Goal: Task Accomplishment & Management: Use online tool/utility

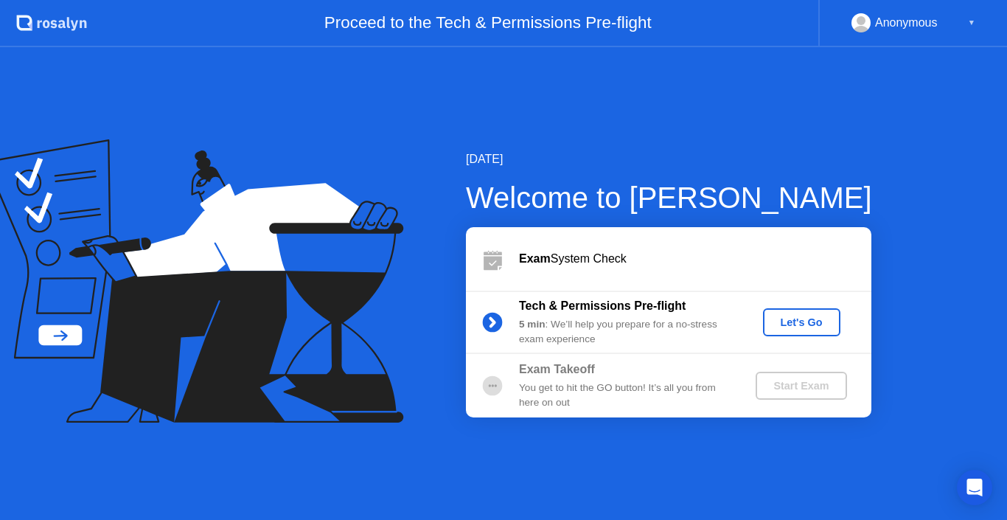
click at [811, 326] on div "Let's Go" at bounding box center [802, 322] width 66 height 12
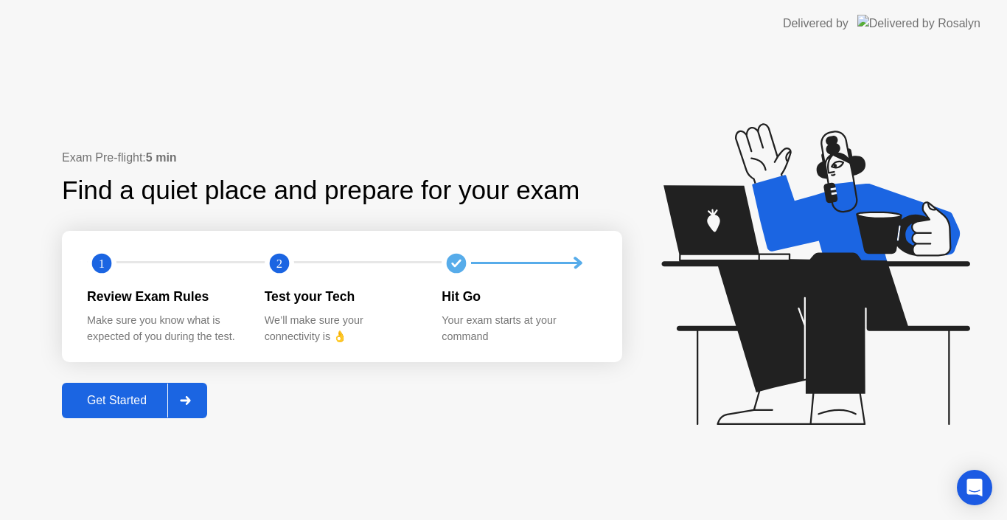
click at [128, 398] on div "Get Started" at bounding box center [116, 400] width 101 height 13
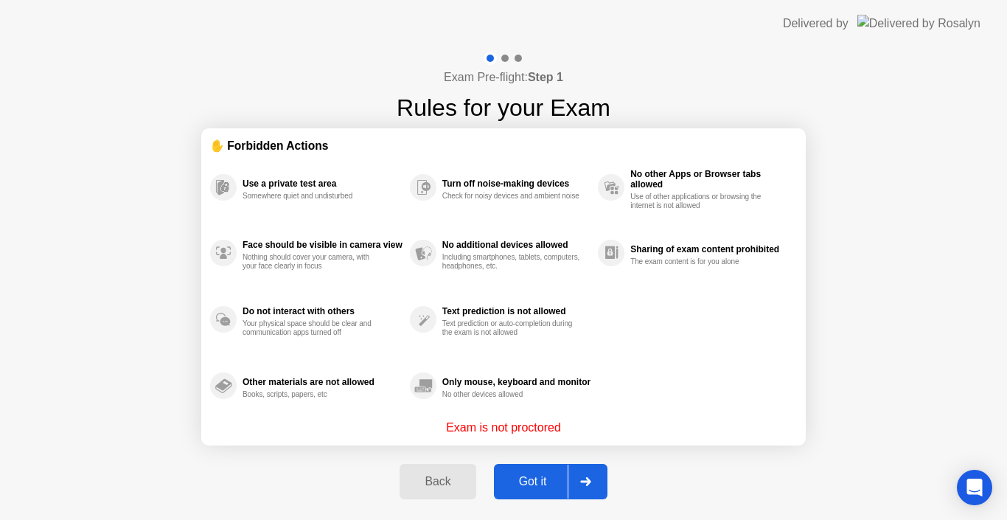
click at [508, 482] on div "Got it" at bounding box center [533, 481] width 69 height 13
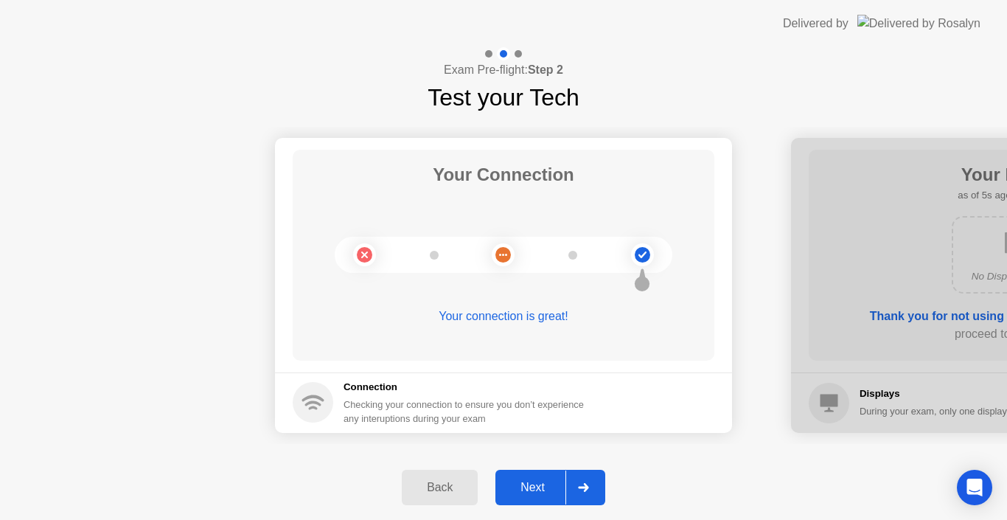
click at [534, 481] on div "Next" at bounding box center [533, 487] width 66 height 13
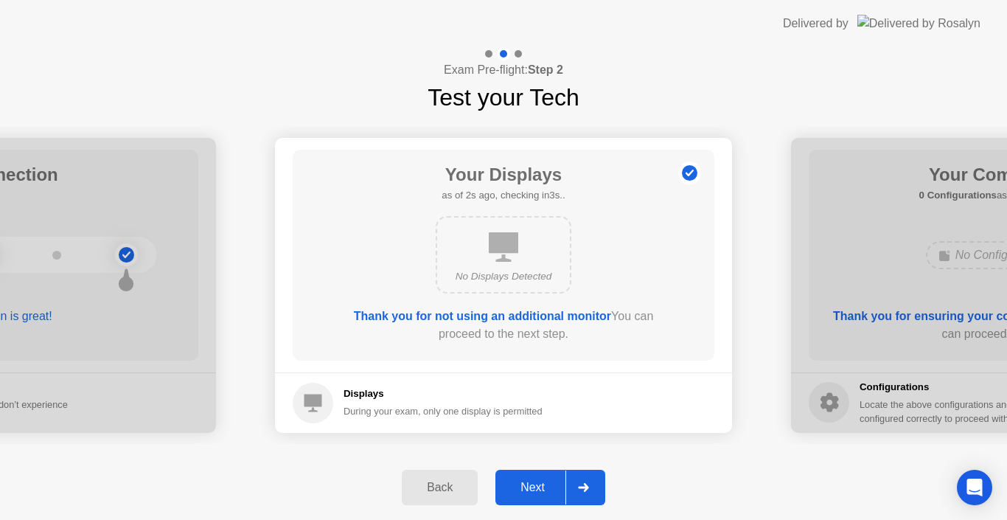
click at [529, 481] on div "Next" at bounding box center [533, 487] width 66 height 13
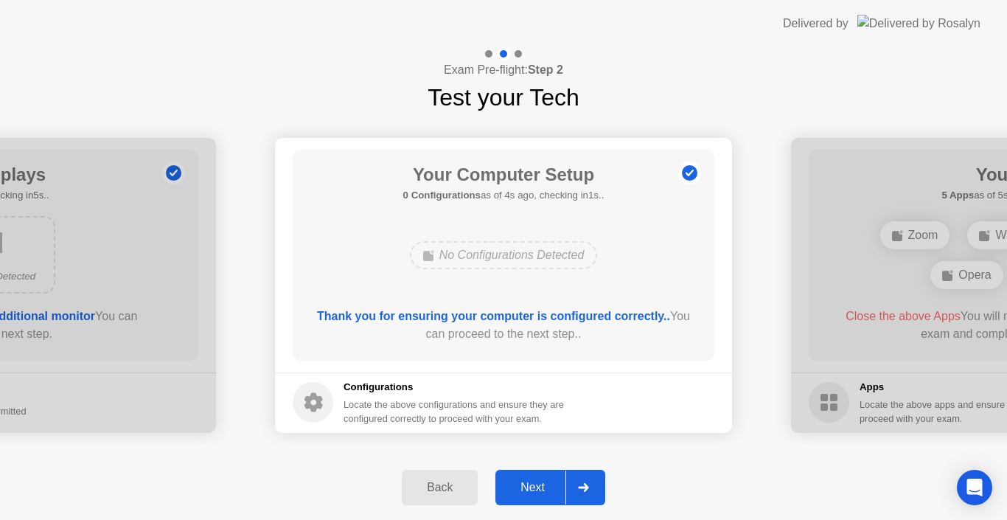
click at [547, 482] on div "Next" at bounding box center [533, 487] width 66 height 13
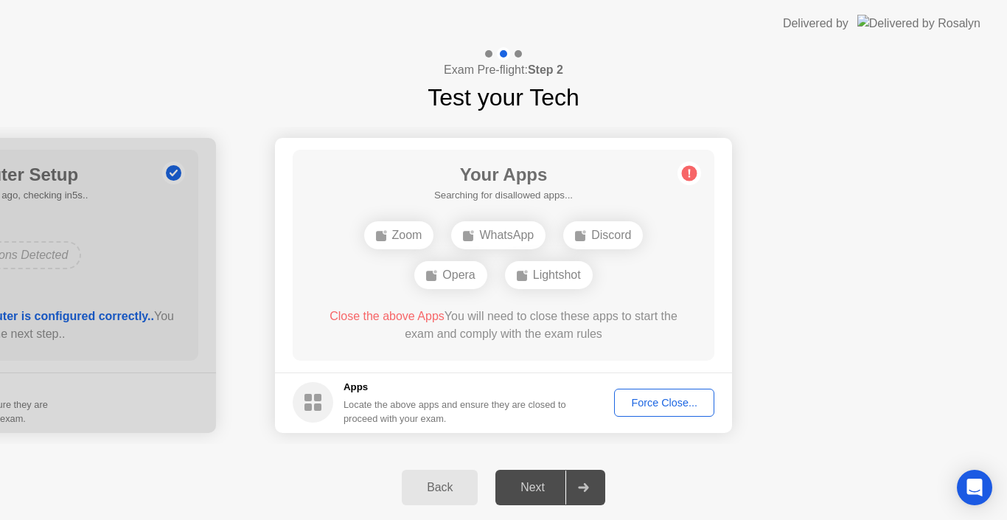
click at [680, 406] on div "Force Close..." at bounding box center [665, 403] width 90 height 12
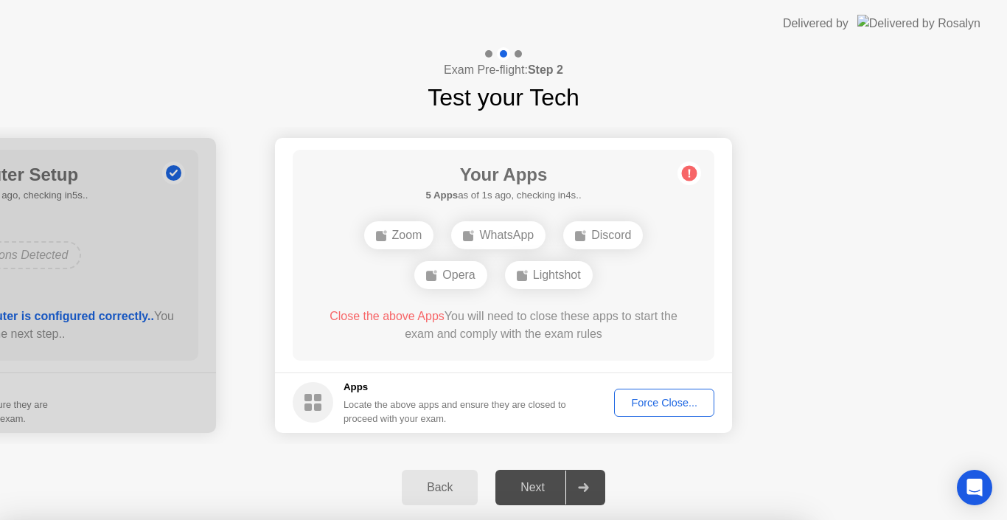
click at [752, 519] on div at bounding box center [503, 520] width 1007 height 0
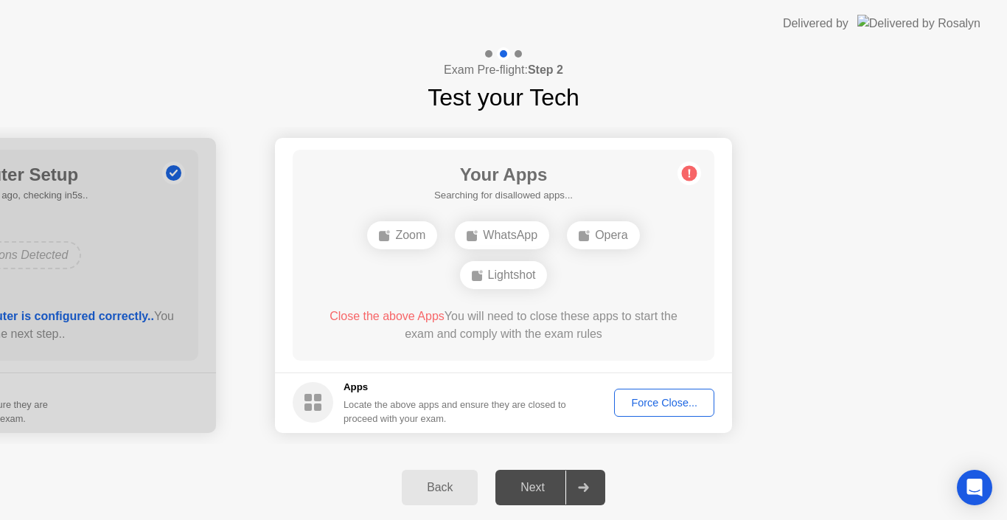
click at [653, 398] on div "Force Close..." at bounding box center [665, 403] width 90 height 12
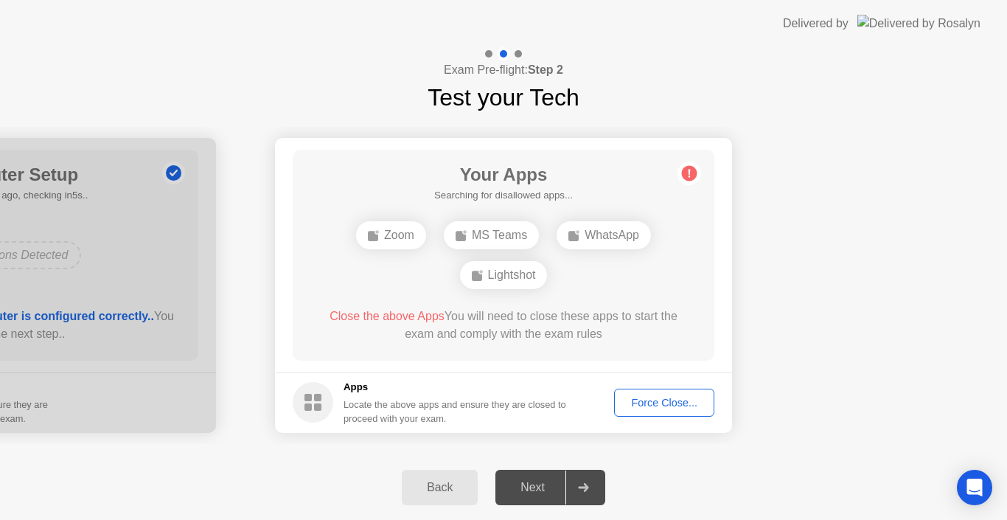
click at [660, 401] on div "Force Close..." at bounding box center [665, 403] width 90 height 12
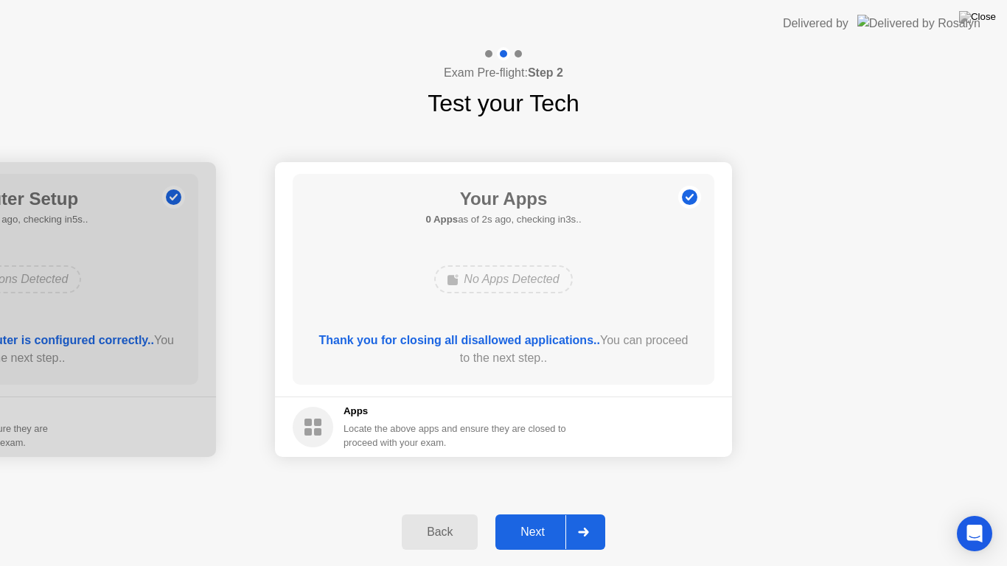
click at [555, 519] on div "Next" at bounding box center [533, 532] width 66 height 13
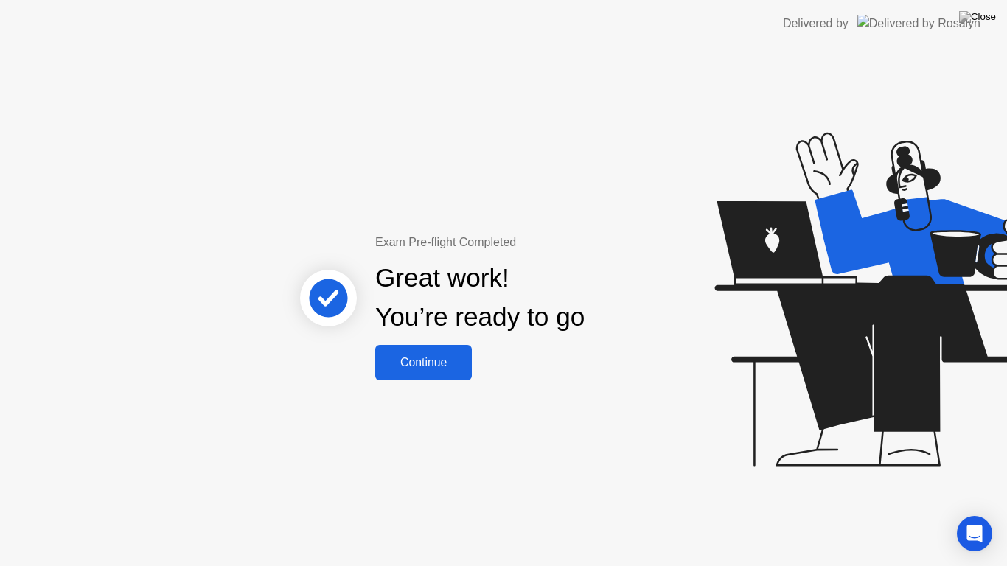
click at [447, 361] on div "Continue" at bounding box center [424, 362] width 88 height 13
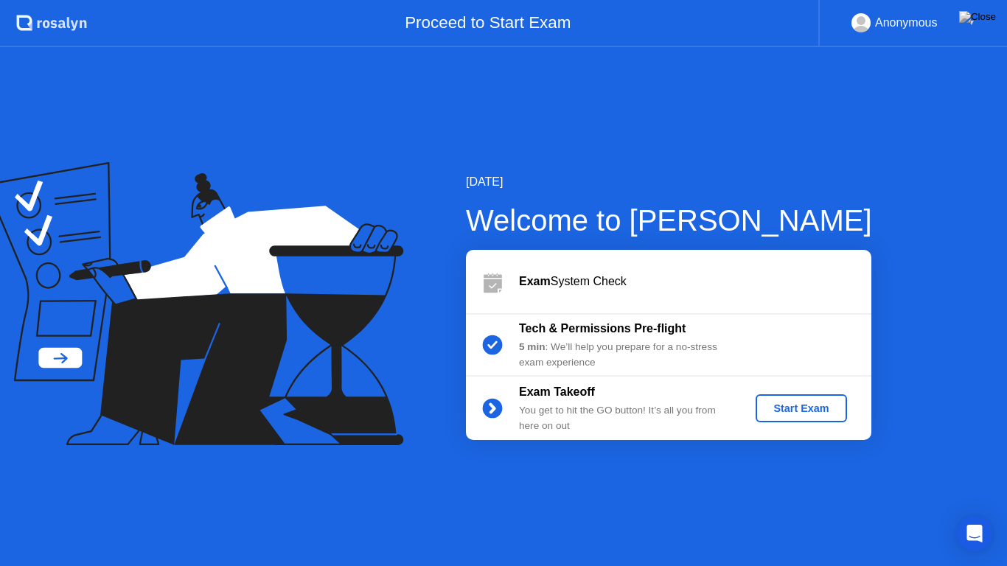
click at [798, 413] on div "Start Exam" at bounding box center [801, 409] width 79 height 12
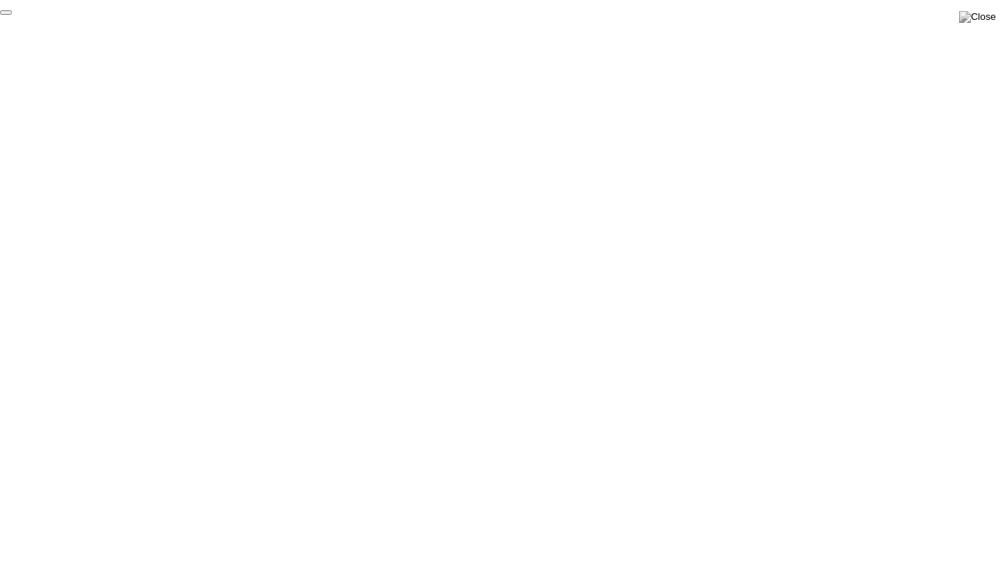
click div "End Proctoring Session"
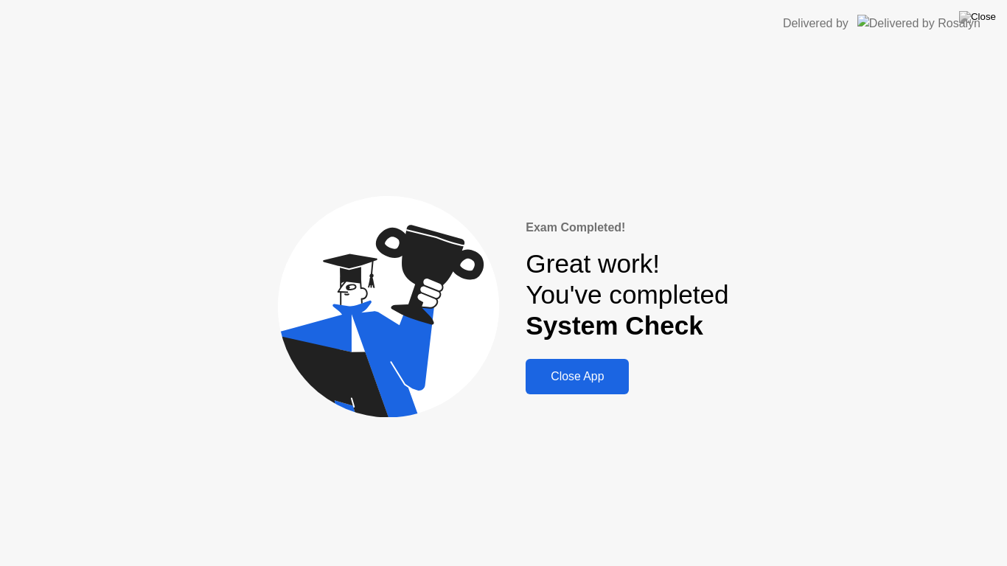
click at [607, 381] on div "Close App" at bounding box center [577, 376] width 94 height 13
